Goal: Find specific page/section: Find specific page/section

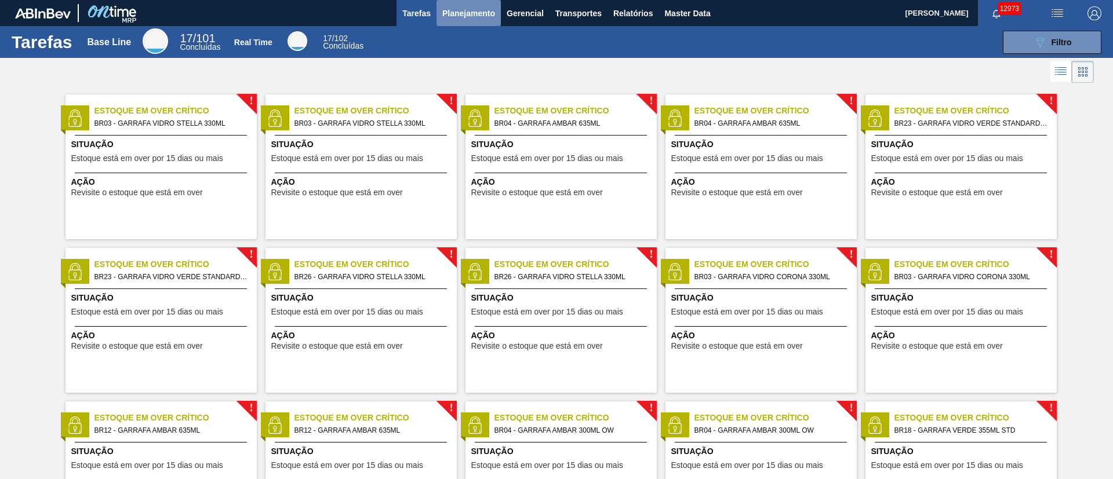
click at [481, 19] on span "Planejamento" at bounding box center [468, 13] width 53 height 14
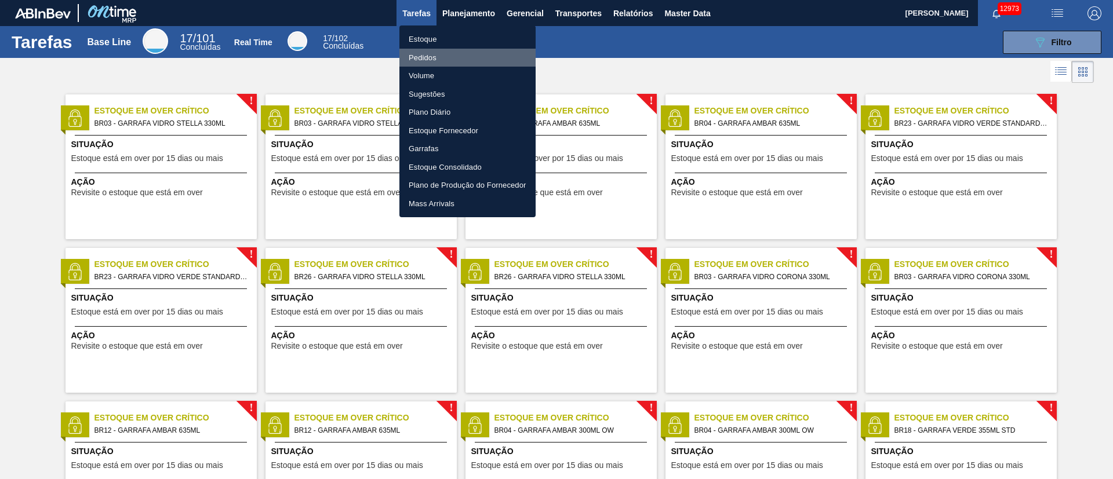
click at [418, 61] on li "Pedidos" at bounding box center [467, 58] width 136 height 19
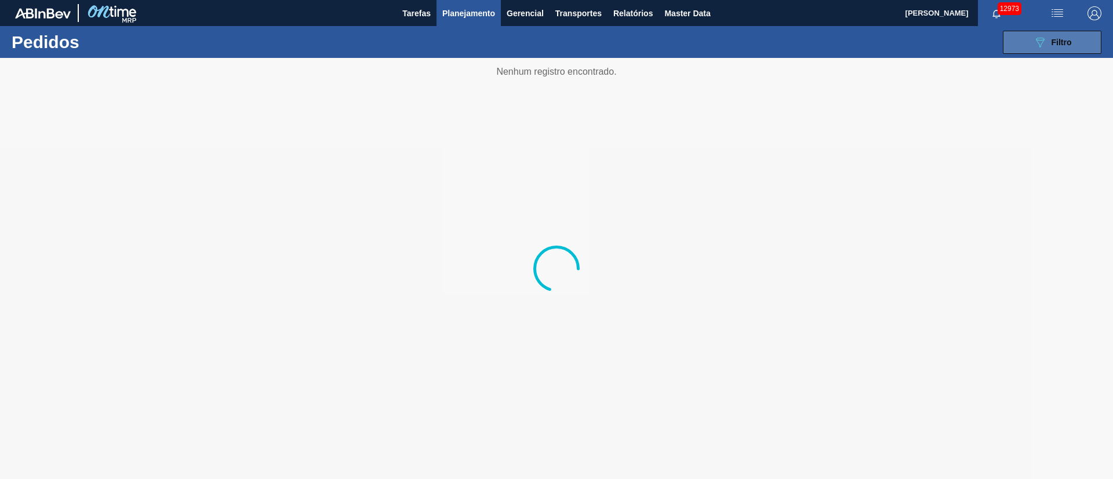
click at [1047, 37] on div "089F7B8B-B2A5-4AFE-B5C0-19BA573D28AC Filtro" at bounding box center [1052, 42] width 39 height 14
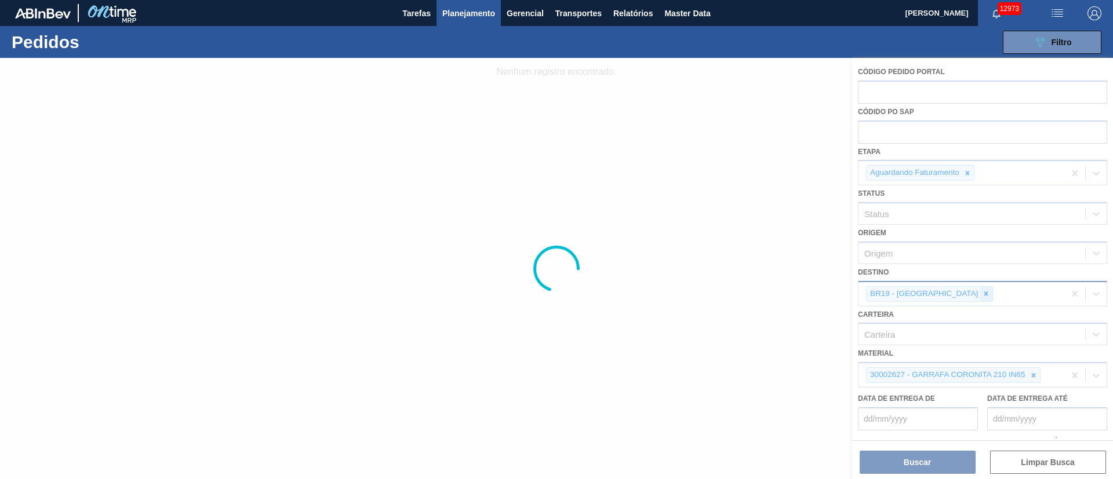
click at [982, 290] on icon at bounding box center [986, 294] width 8 height 8
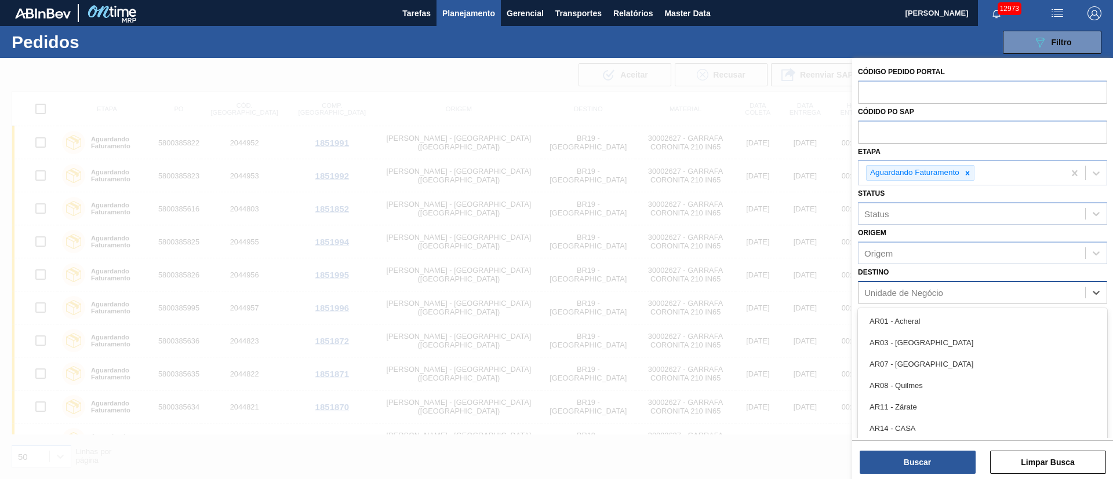
click at [935, 290] on div "Unidade de Negócio" at bounding box center [903, 292] width 79 height 10
type input "18"
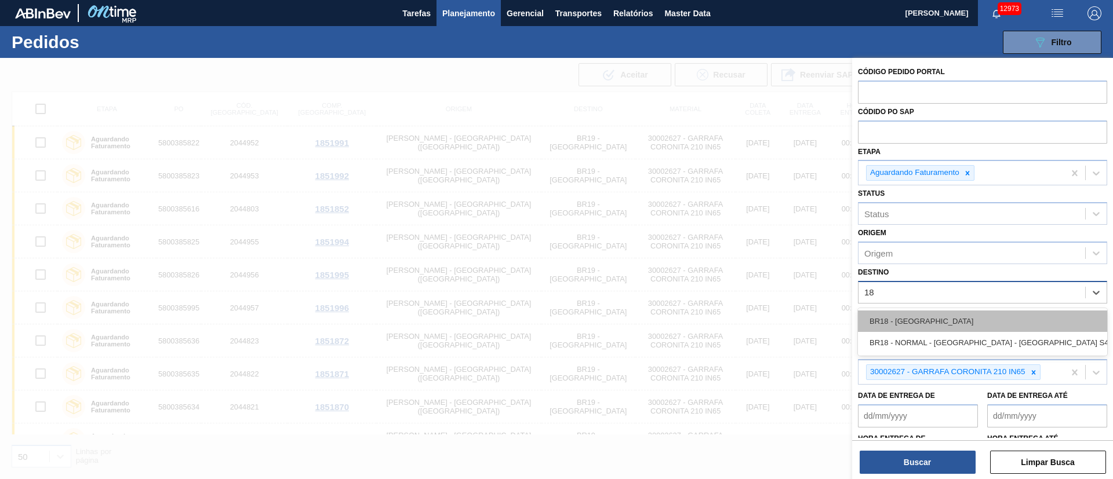
click at [916, 316] on div "BR18 - Pernambuco" at bounding box center [982, 321] width 249 height 21
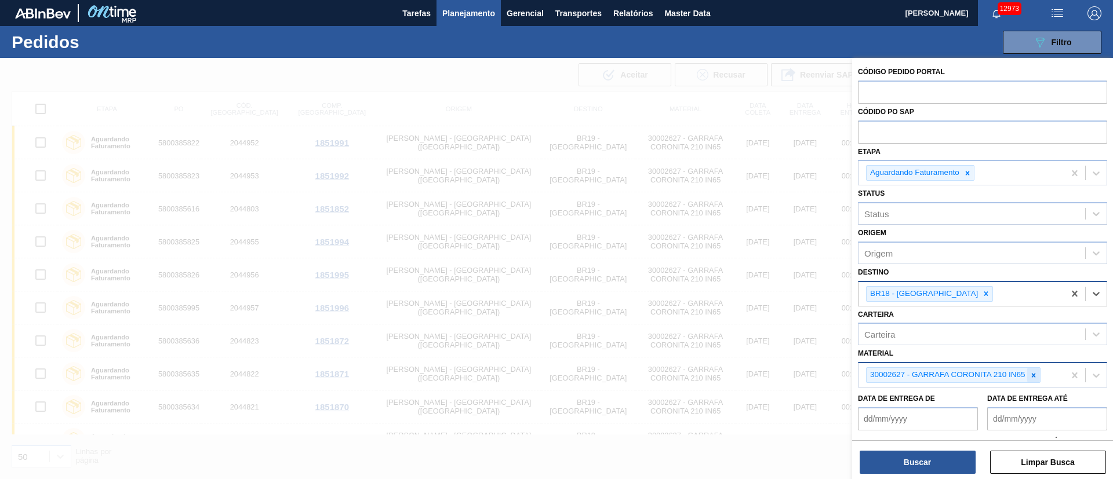
click at [1035, 372] on icon at bounding box center [1033, 375] width 8 height 8
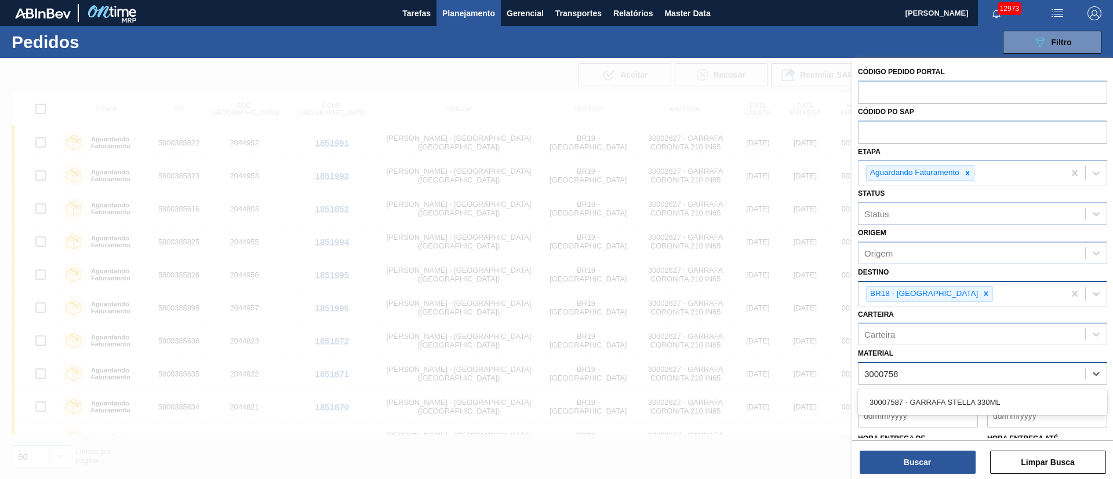
type input "30007587"
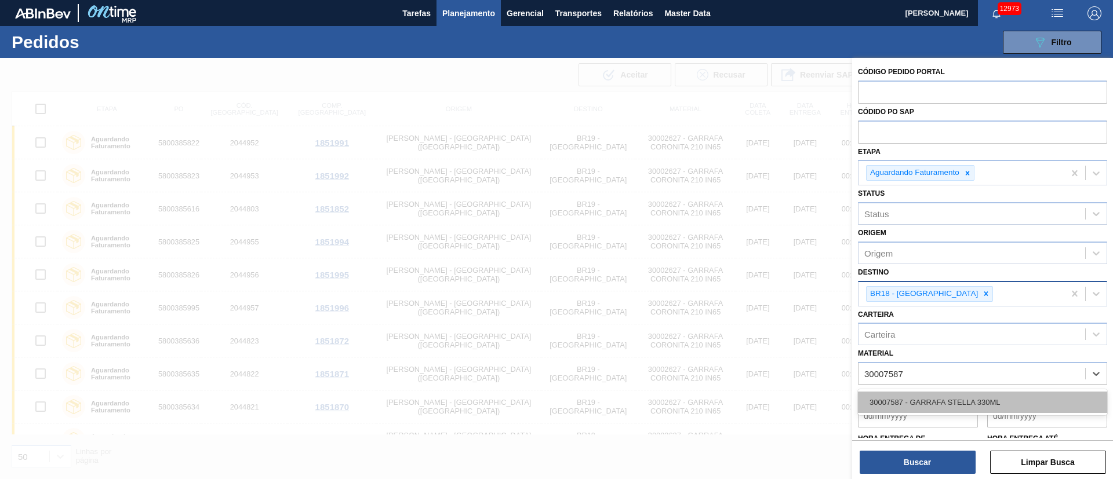
click at [921, 395] on div "30007587 - GARRAFA STELLA 330ML" at bounding box center [982, 402] width 249 height 21
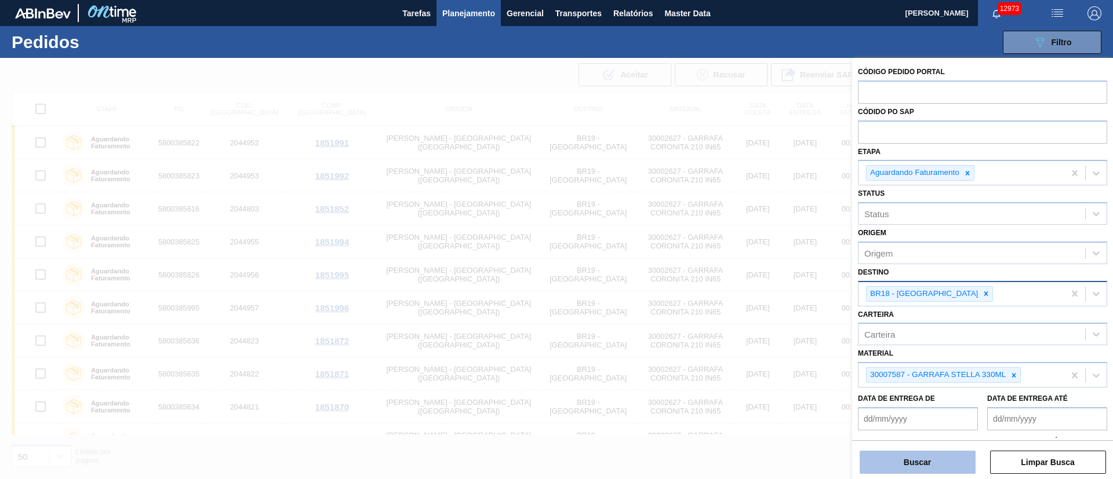
click at [933, 462] on button "Buscar" at bounding box center [917, 462] width 116 height 23
